Goal: Navigation & Orientation: Find specific page/section

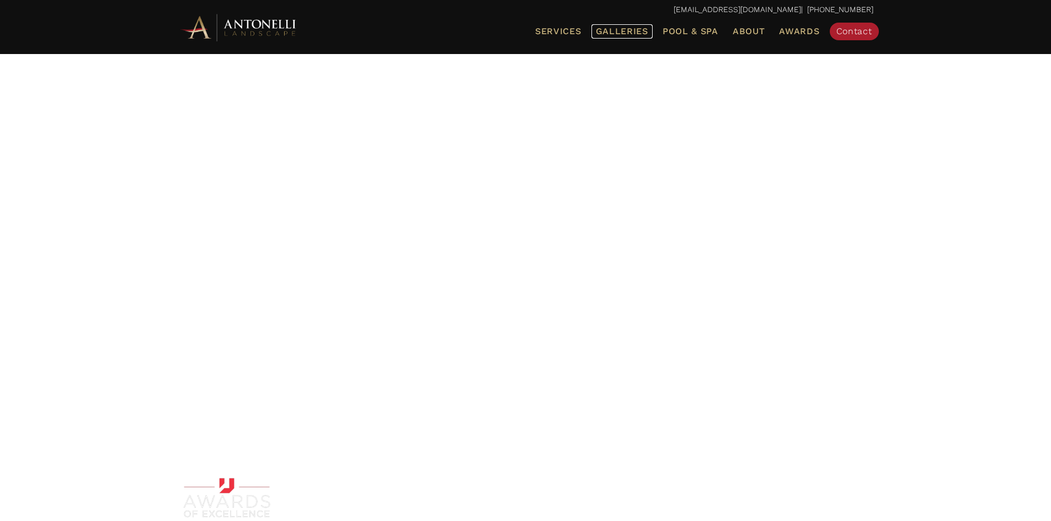
click at [616, 31] on span "Galleries" at bounding box center [622, 31] width 52 height 10
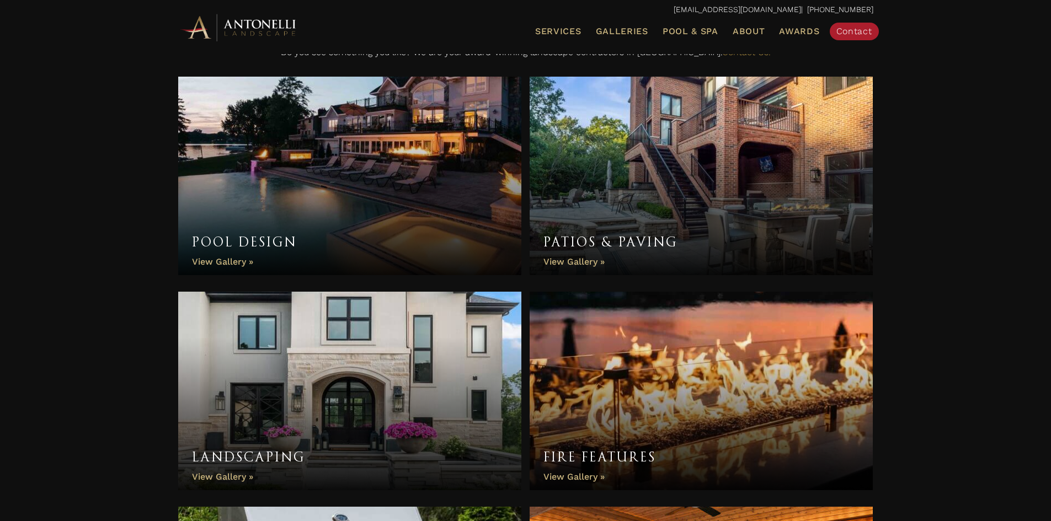
scroll to position [331, 0]
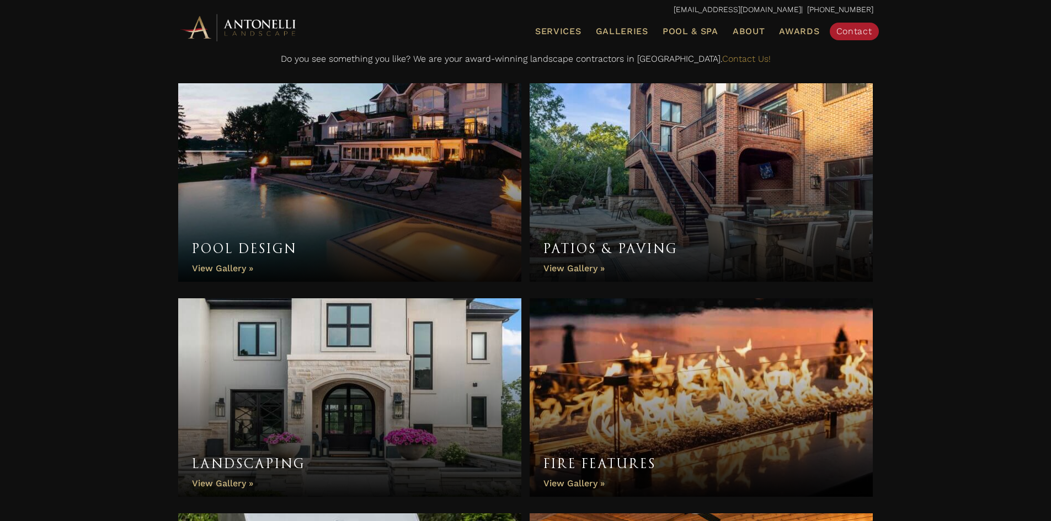
click at [232, 267] on link "Pool Design" at bounding box center [350, 182] width 344 height 199
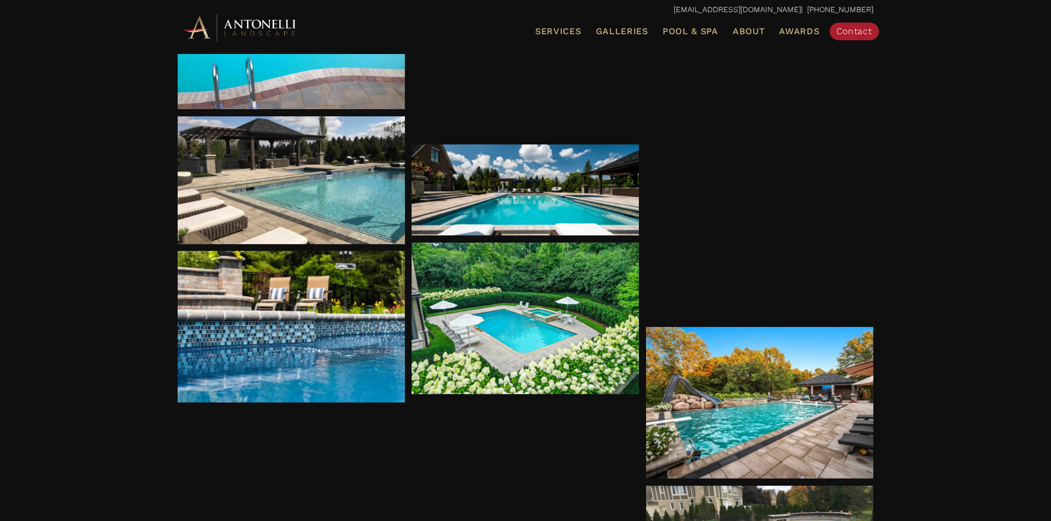
scroll to position [567, 0]
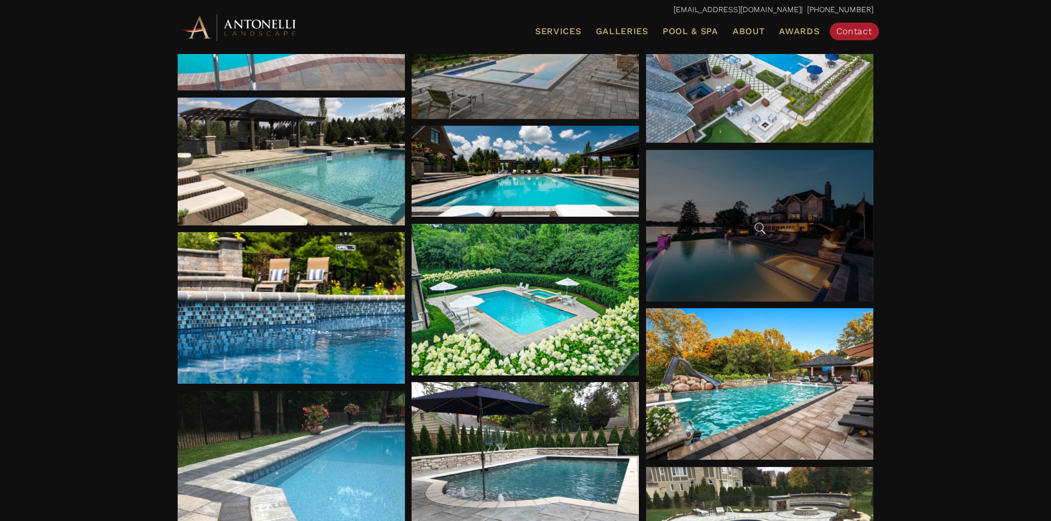
click at [744, 260] on div at bounding box center [759, 226] width 227 height 152
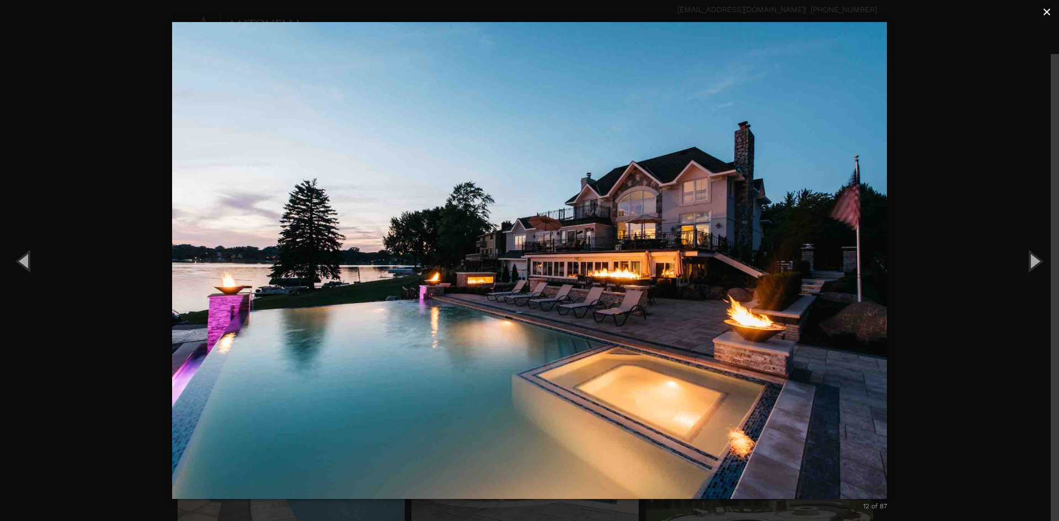
click at [1044, 9] on span "×" at bounding box center [1047, 11] width 9 height 17
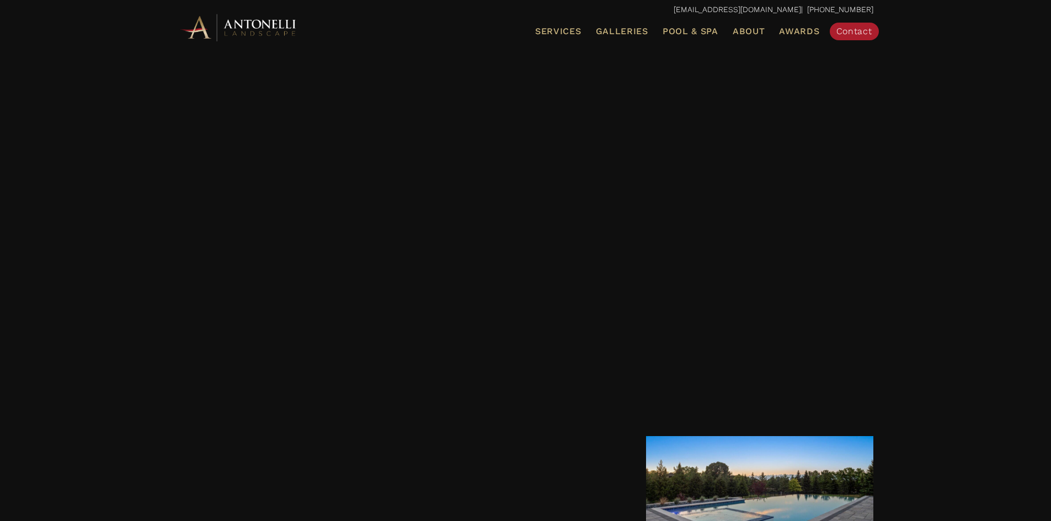
scroll to position [4208, 0]
